Goal: Information Seeking & Learning: Learn about a topic

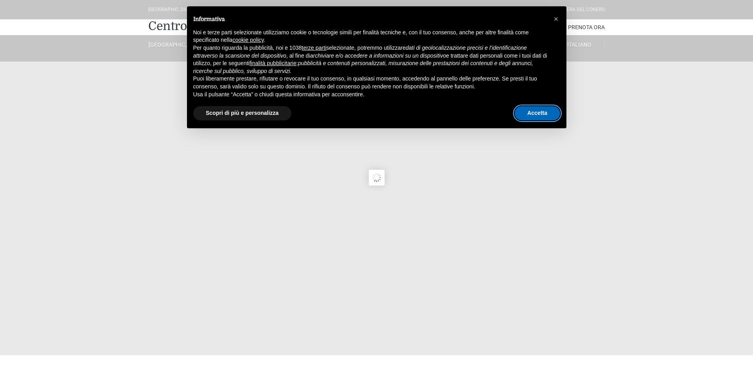
click at [546, 114] on button "Accetta" at bounding box center [536, 113] width 45 height 14
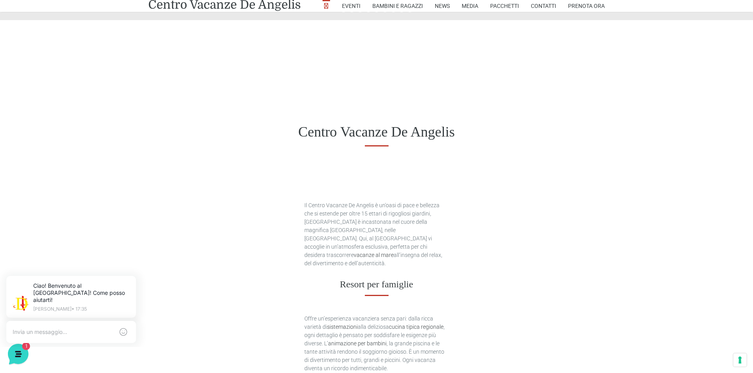
scroll to position [273, 0]
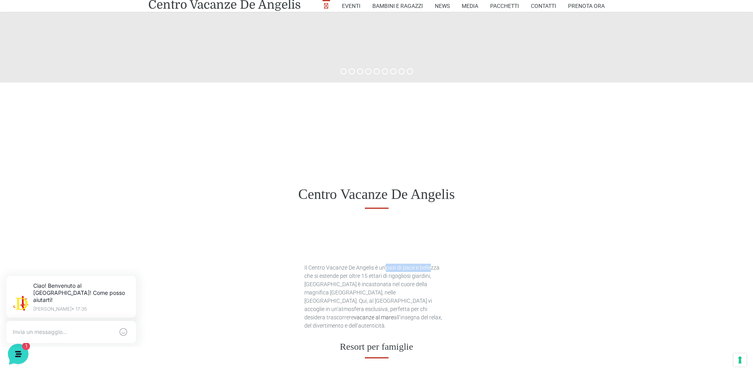
drag, startPoint x: 367, startPoint y: 268, endPoint x: 413, endPoint y: 270, distance: 45.9
click at [413, 270] on p "Il Centro Vacanze De Angelis è un'oasi di pace e bellezza che si estende per ol…" at bounding box center [376, 297] width 144 height 66
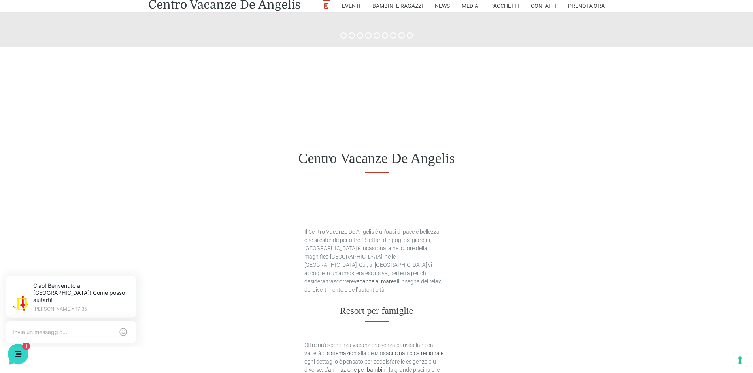
scroll to position [352, 0]
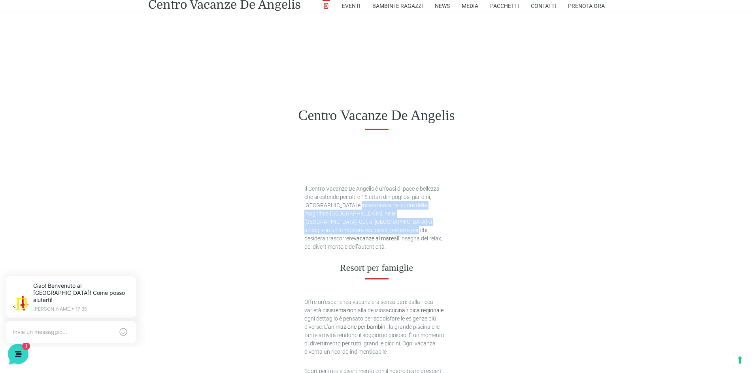
drag, startPoint x: 333, startPoint y: 206, endPoint x: 424, endPoint y: 219, distance: 91.0
click at [424, 219] on p "Il Centro Vacanze De Angelis è un'oasi di pace e bellezza che si estende per ol…" at bounding box center [376, 218] width 144 height 66
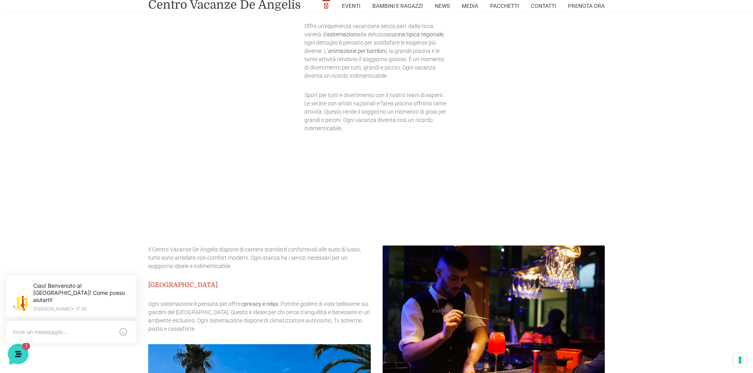
scroll to position [629, 0]
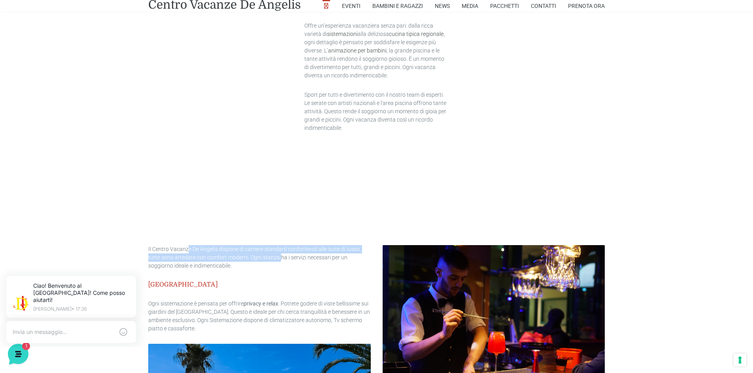
drag, startPoint x: 187, startPoint y: 251, endPoint x: 280, endPoint y: 258, distance: 93.1
click at [280, 258] on p "Il Centro Vacanze De Angelis dispone di camere standard confortevoli alle suite…" at bounding box center [259, 257] width 222 height 25
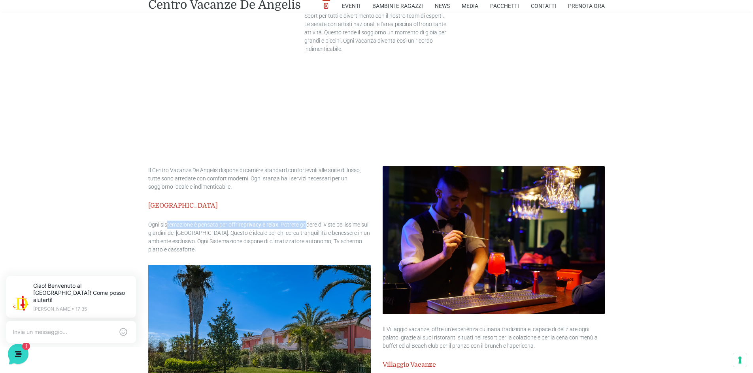
drag, startPoint x: 168, startPoint y: 223, endPoint x: 307, endPoint y: 220, distance: 139.1
click at [307, 220] on div "Il Centro Vacanze De Angelis dispone di camere standard confortevoli alle suite…" at bounding box center [259, 210] width 222 height 88
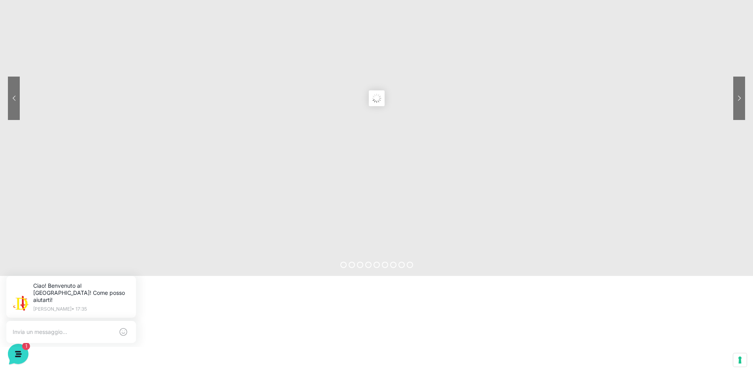
scroll to position [0, 0]
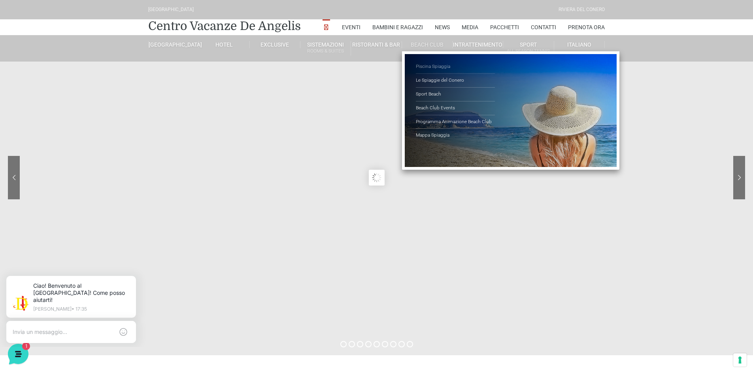
click at [430, 66] on link "Piscina Spiaggia" at bounding box center [455, 67] width 79 height 14
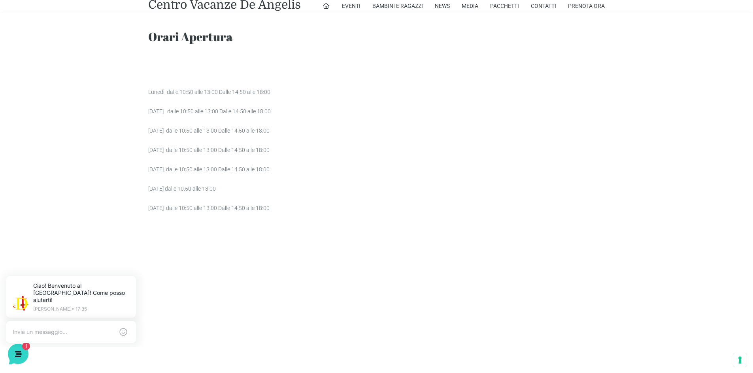
scroll to position [830, 0]
drag, startPoint x: 148, startPoint y: 90, endPoint x: 291, endPoint y: 210, distance: 186.5
click at [291, 210] on div "Lunedì dalle 10:50 alle 13:00 Dalle 14.50 alle 18:00 [DATE] dalle 10:50 alle 13…" at bounding box center [259, 151] width 234 height 124
click at [291, 210] on p "[DATE] dalle 10:50 alle 13:00 Dalle 14.50 alle 18:00" at bounding box center [259, 209] width 222 height 8
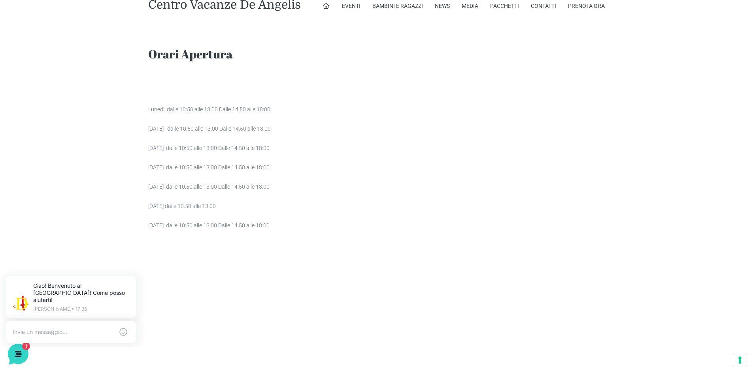
scroll to position [804, 0]
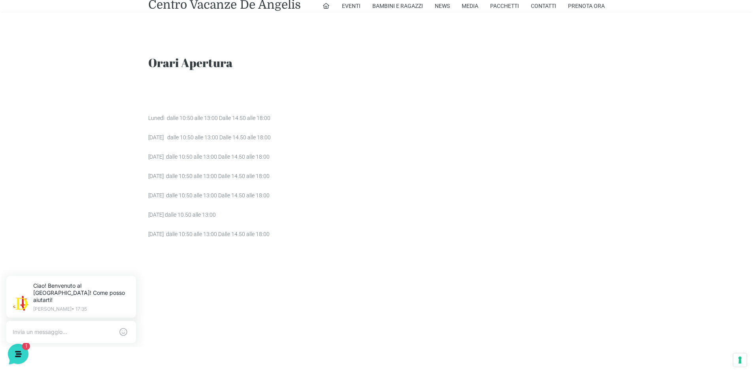
drag, startPoint x: 285, startPoint y: 239, endPoint x: 149, endPoint y: 119, distance: 181.1
click at [149, 119] on div "Lunedì dalle 10:50 alle 13:00 Dalle 14.50 alle 18:00 [DATE] dalle 10:50 alle 13…" at bounding box center [376, 311] width 468 height 439
click at [149, 119] on p "Lunedì dalle 10:50 alle 13:00 Dalle 14.50 alle 18:00" at bounding box center [259, 118] width 222 height 8
drag, startPoint x: 148, startPoint y: 119, endPoint x: 290, endPoint y: 232, distance: 181.4
click at [290, 250] on div "Lunedì dalle 10:50 alle 13:00 Dalle 14.50 alle 18:00 Martedì dalle 10:50 alle 1…" at bounding box center [376, 311] width 468 height 439
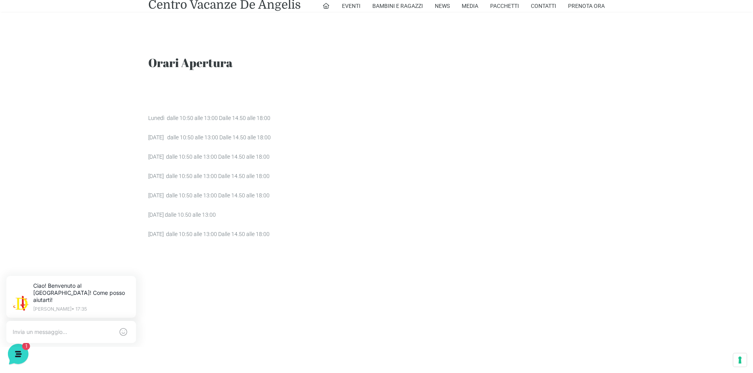
click at [290, 232] on p "Domenica dalle 10:50 alle 13:00 Dalle 14.50 alle 18:00" at bounding box center [259, 234] width 222 height 8
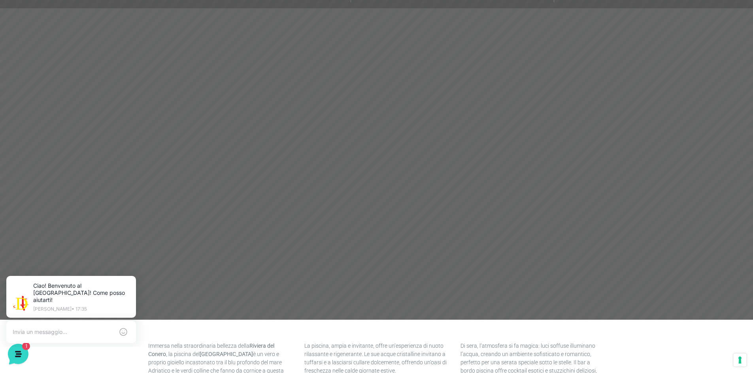
scroll to position [0, 0]
